Goal: Information Seeking & Learning: Understand process/instructions

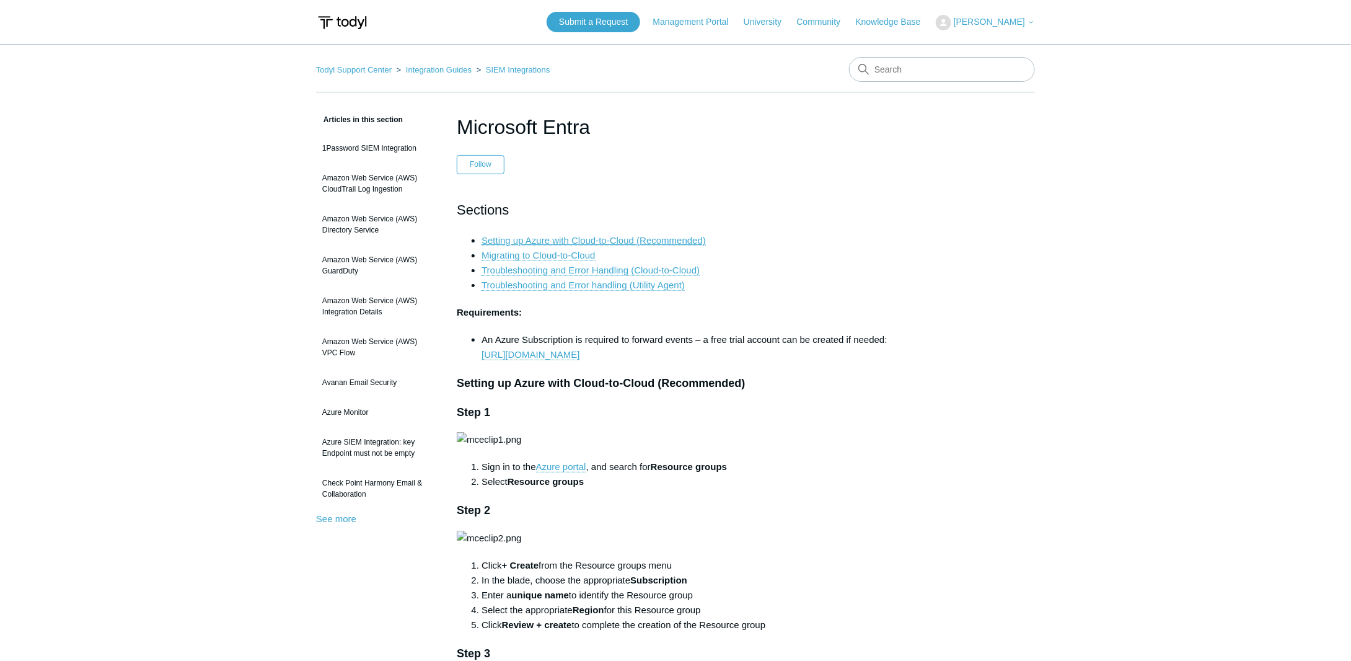
click at [615, 238] on link "Setting up Azure with Cloud-to-Cloud (Recommended)" at bounding box center [593, 240] width 224 height 11
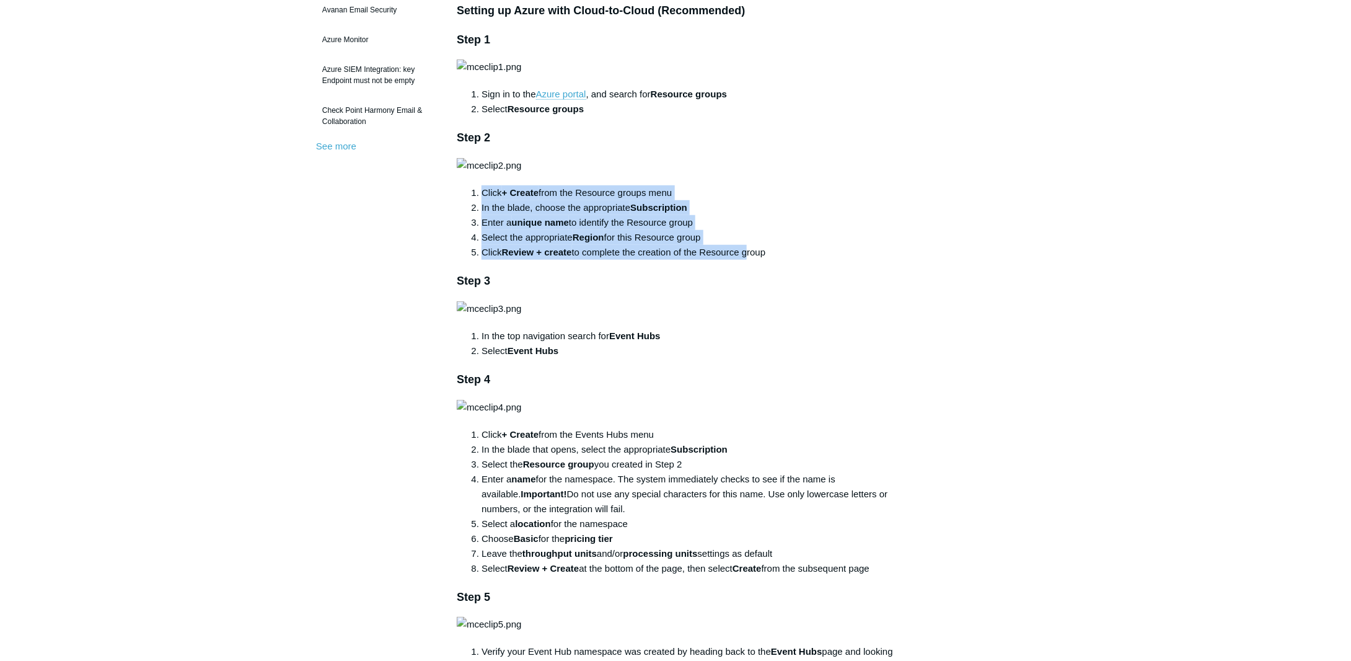
drag, startPoint x: 744, startPoint y: 553, endPoint x: 461, endPoint y: 488, distance: 290.1
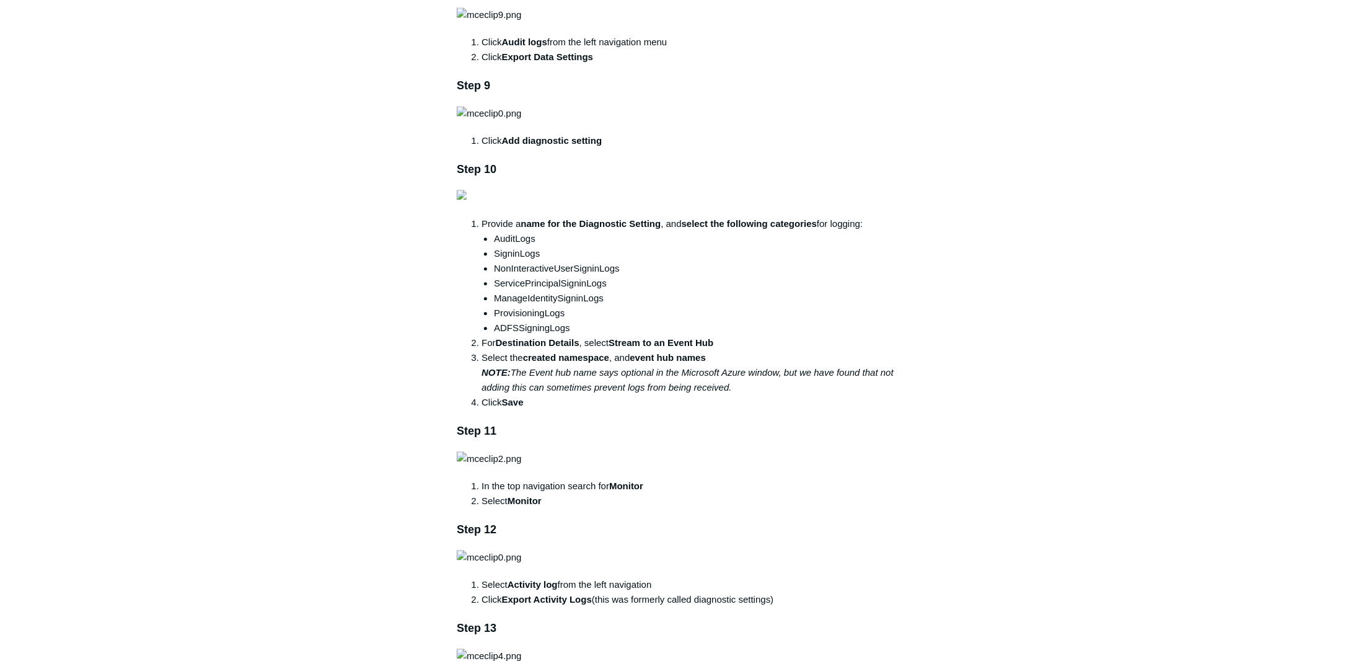
scroll to position [1364, 0]
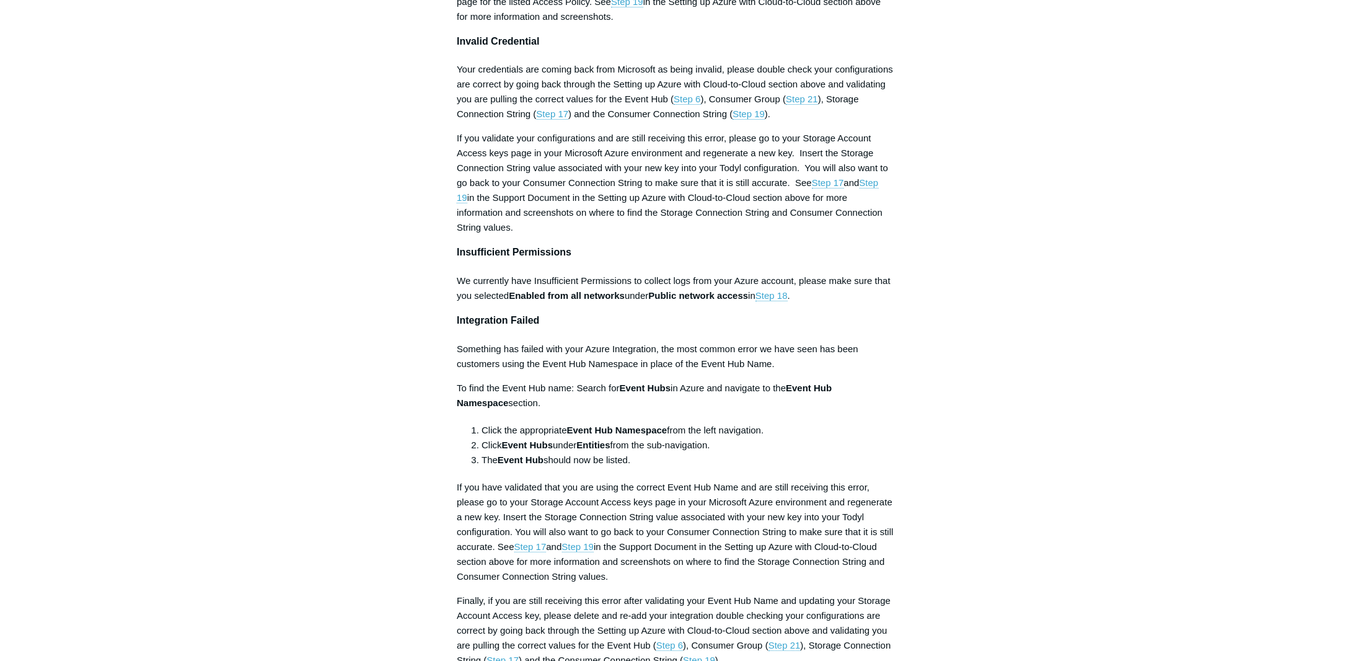
scroll to position [4648, 0]
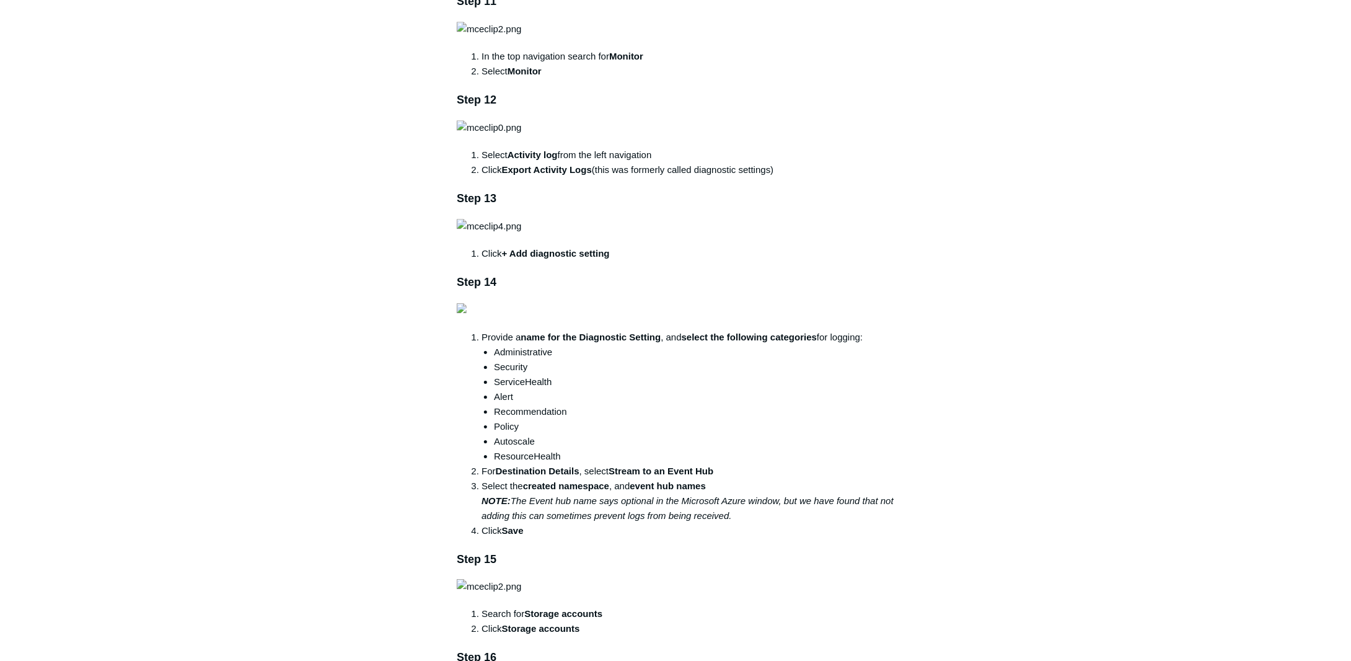
scroll to position [3409, 0]
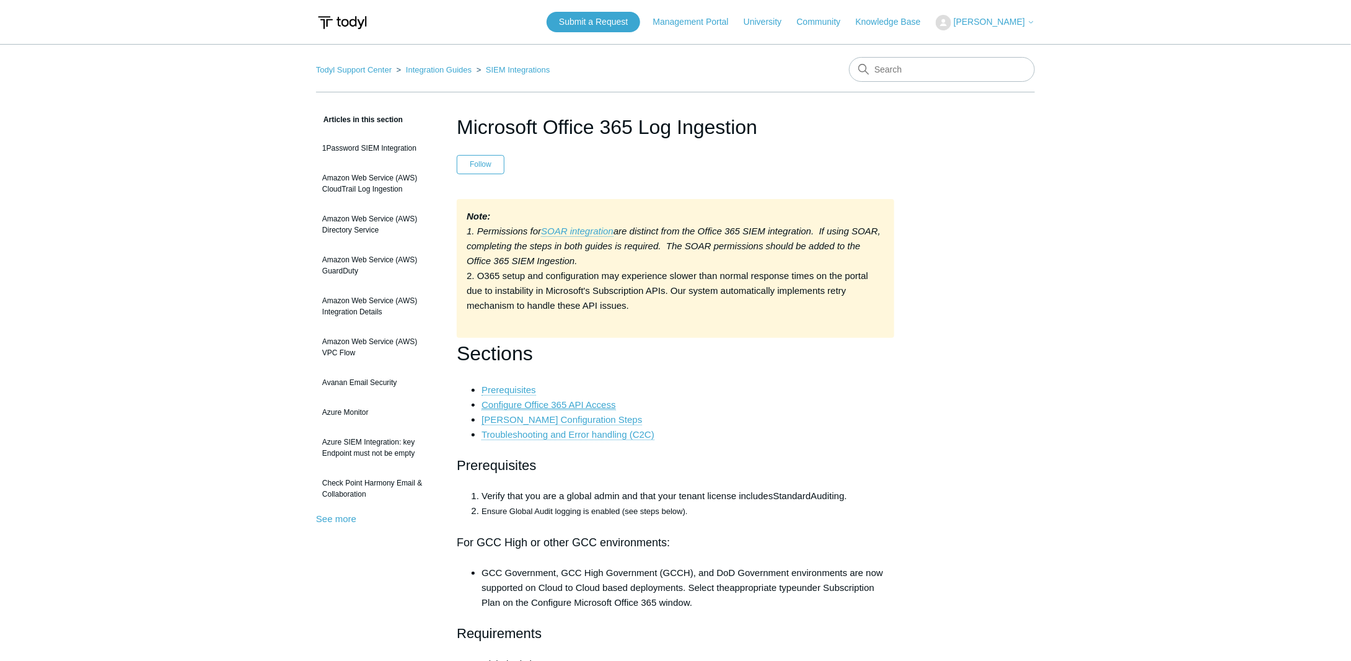
click at [584, 402] on link "Configure Office 365 API Access" at bounding box center [548, 404] width 134 height 11
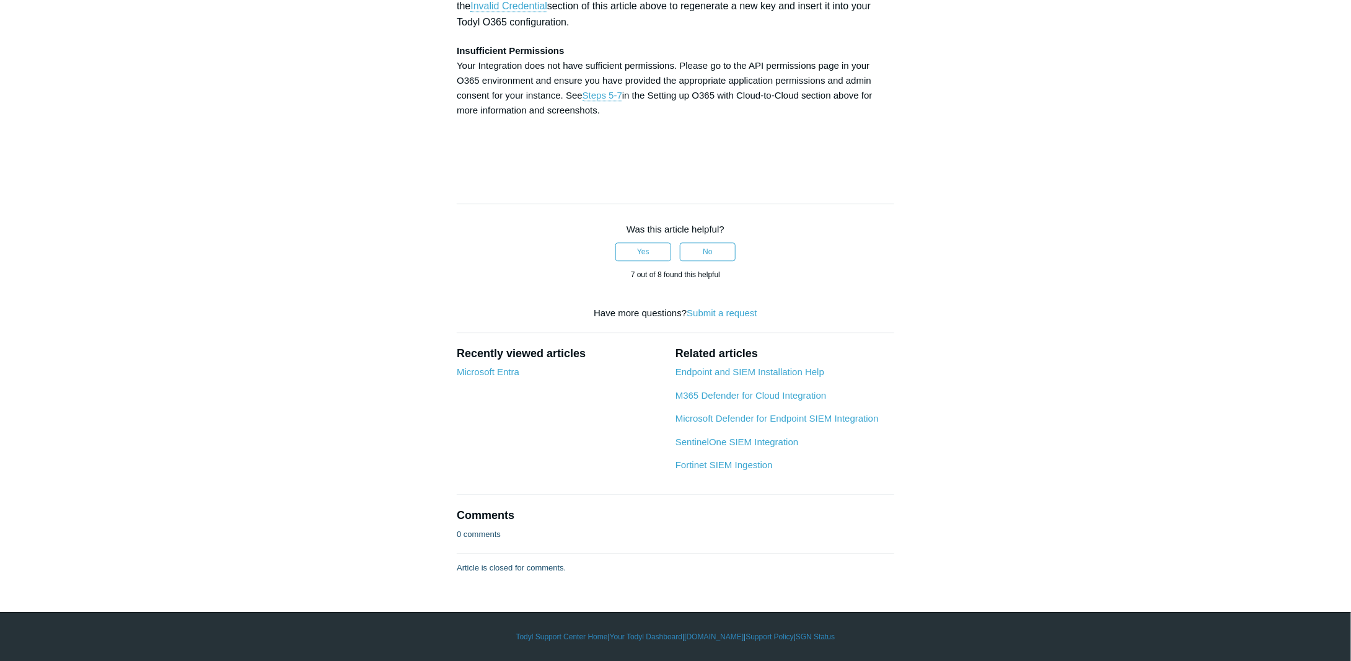
scroll to position [5329, 0]
drag, startPoint x: 838, startPoint y: 109, endPoint x: 809, endPoint y: 131, distance: 37.2
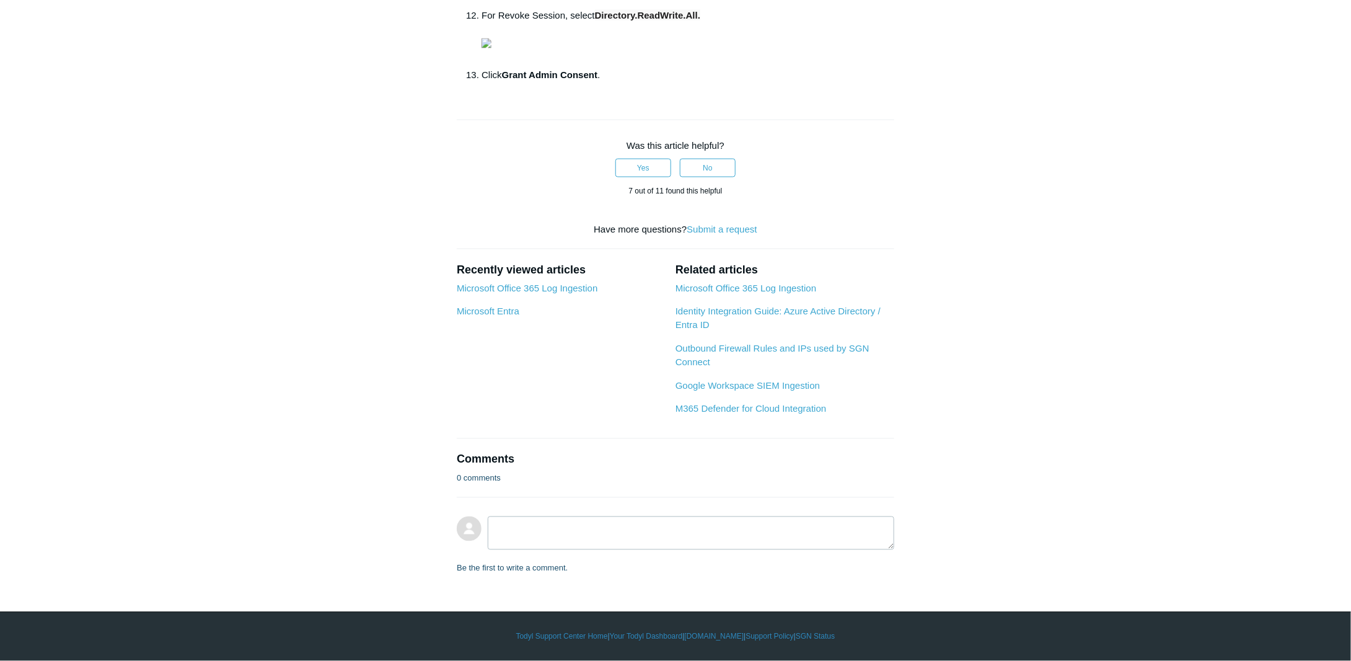
scroll to position [1859, 0]
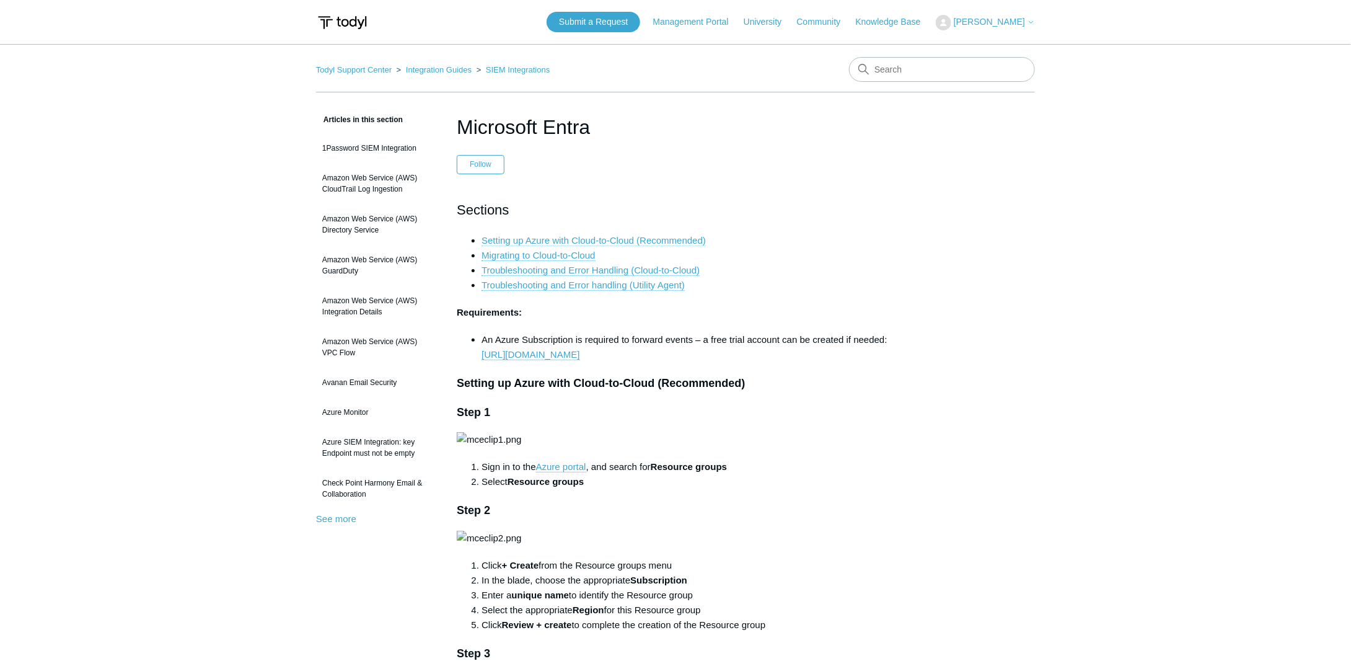
click at [634, 238] on link "Setting up Azure with Cloud-to-Cloud (Recommended)" at bounding box center [593, 240] width 224 height 11
click at [556, 240] on link "Setting up Azure with Cloud-to-Cloud (Recommended)" at bounding box center [593, 240] width 224 height 11
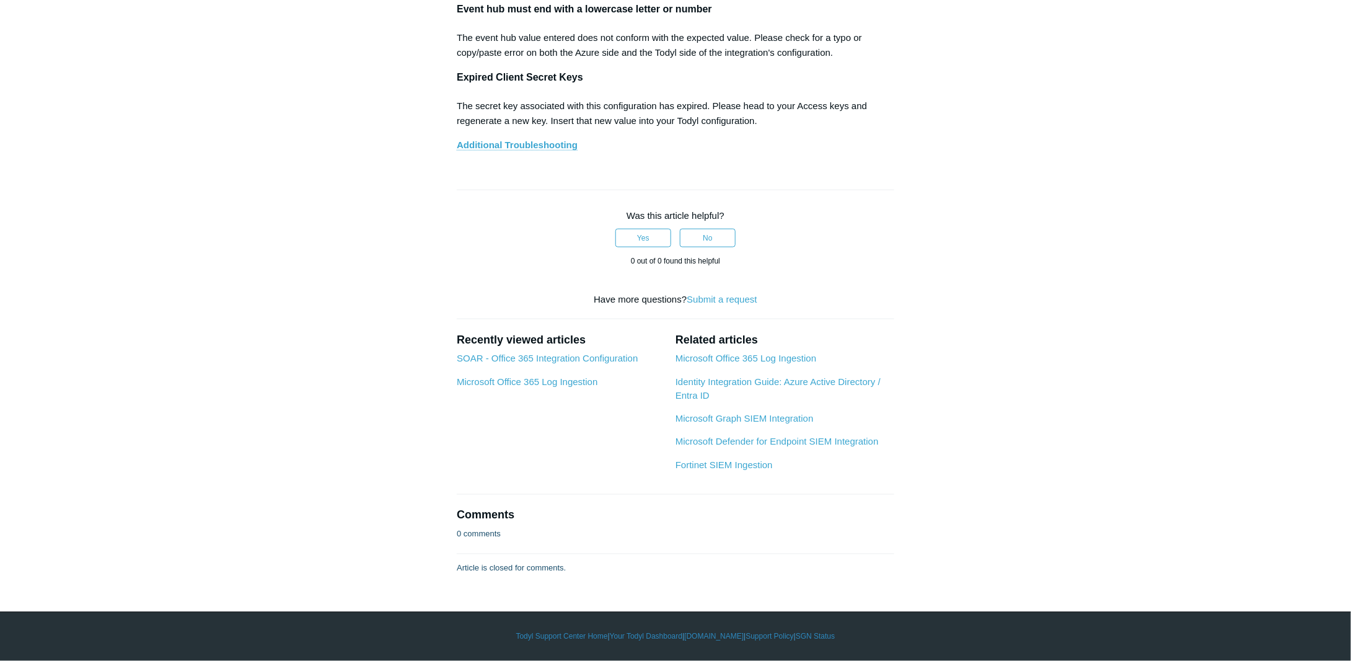
scroll to position [6817, 0]
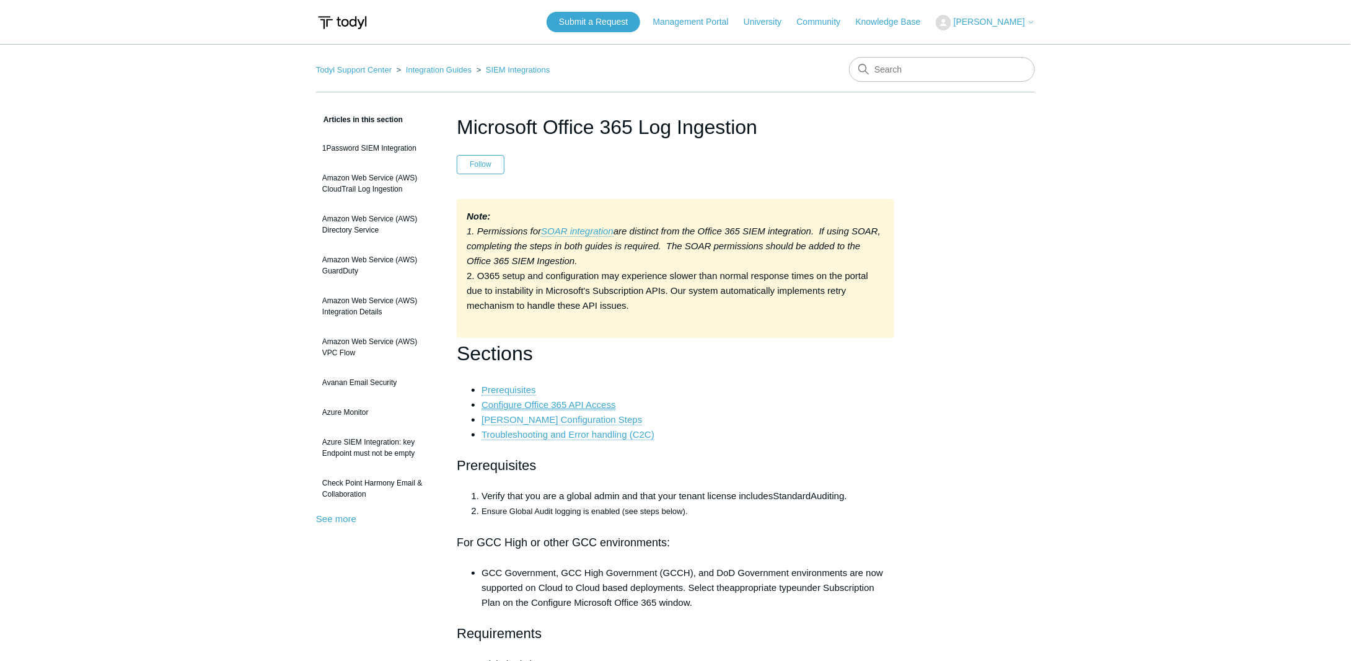
click at [561, 401] on link "Configure Office 365 API Access" at bounding box center [548, 404] width 134 height 11
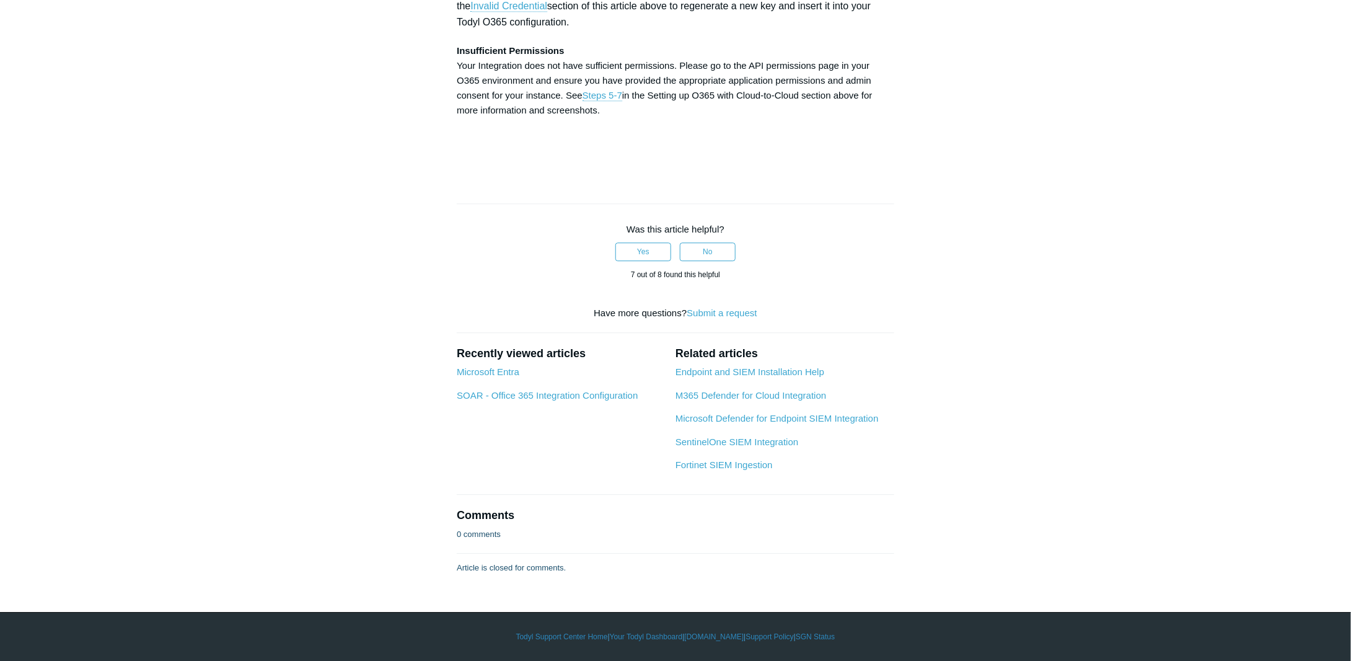
scroll to position [5585, 0]
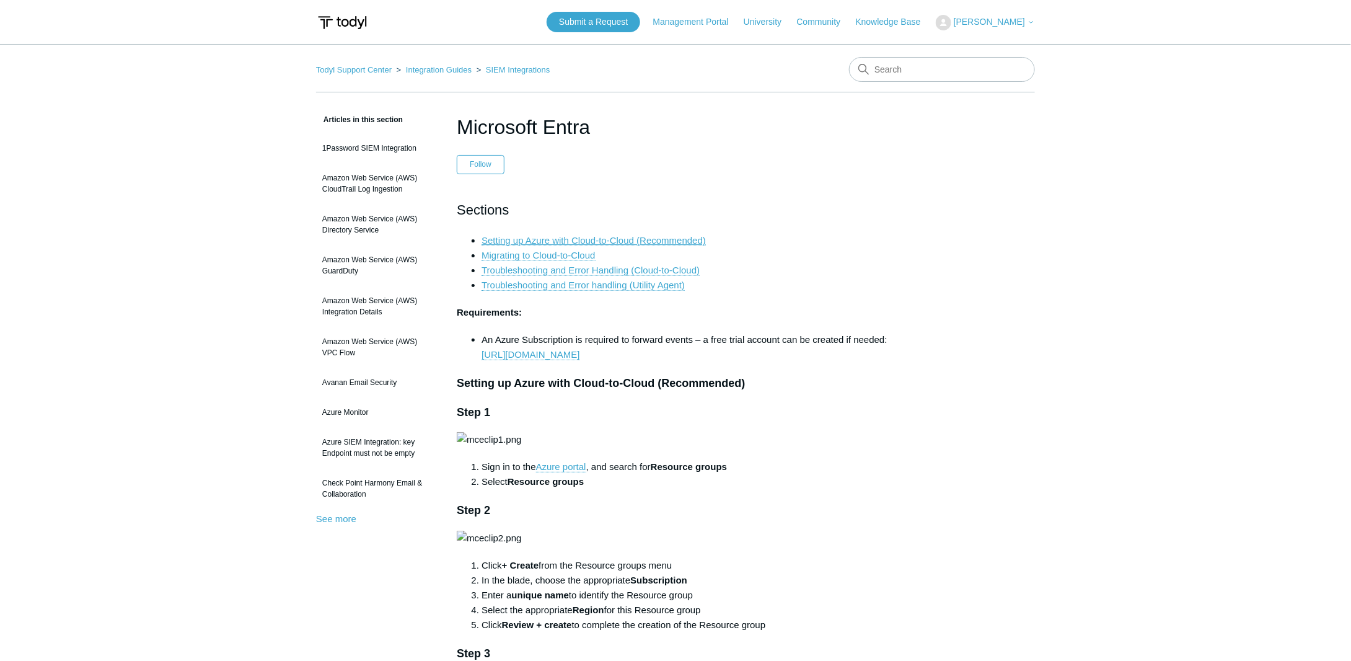
drag, startPoint x: 603, startPoint y: 234, endPoint x: 618, endPoint y: 240, distance: 16.1
click at [603, 235] on link "Setting up Azure with Cloud-to-Cloud (Recommended)" at bounding box center [593, 240] width 224 height 11
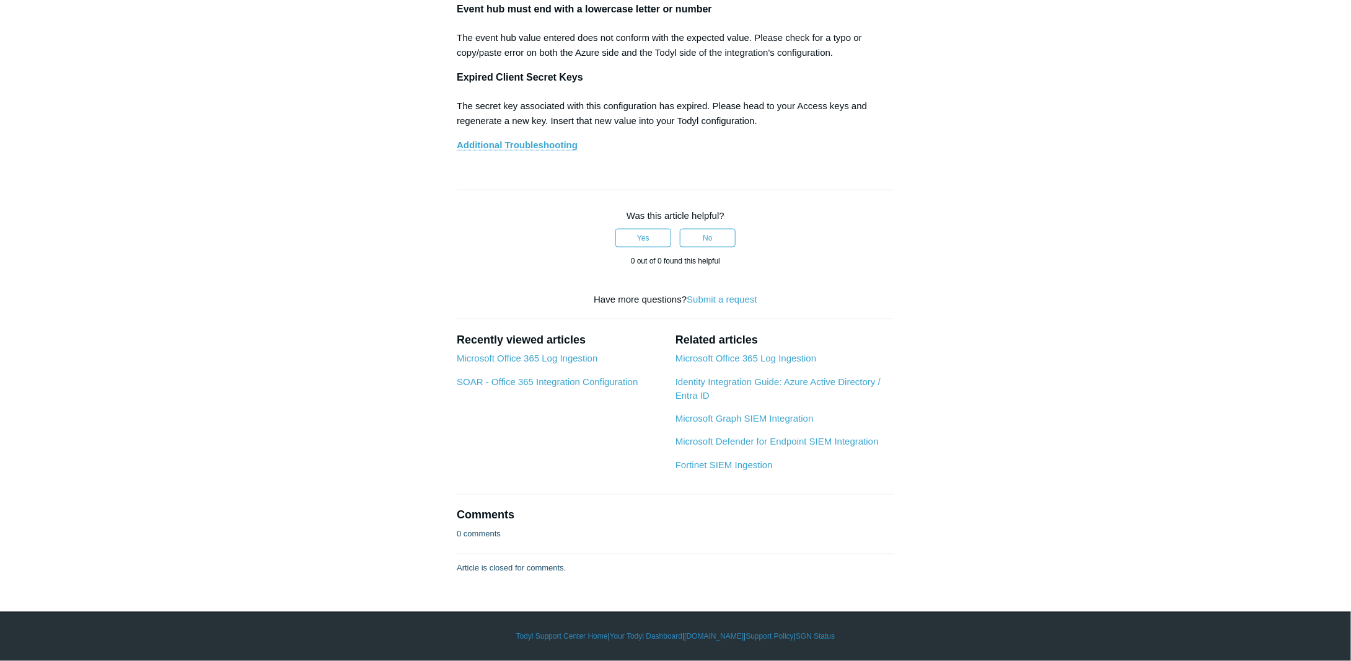
scroll to position [6321, 0]
